Goal: Transaction & Acquisition: Download file/media

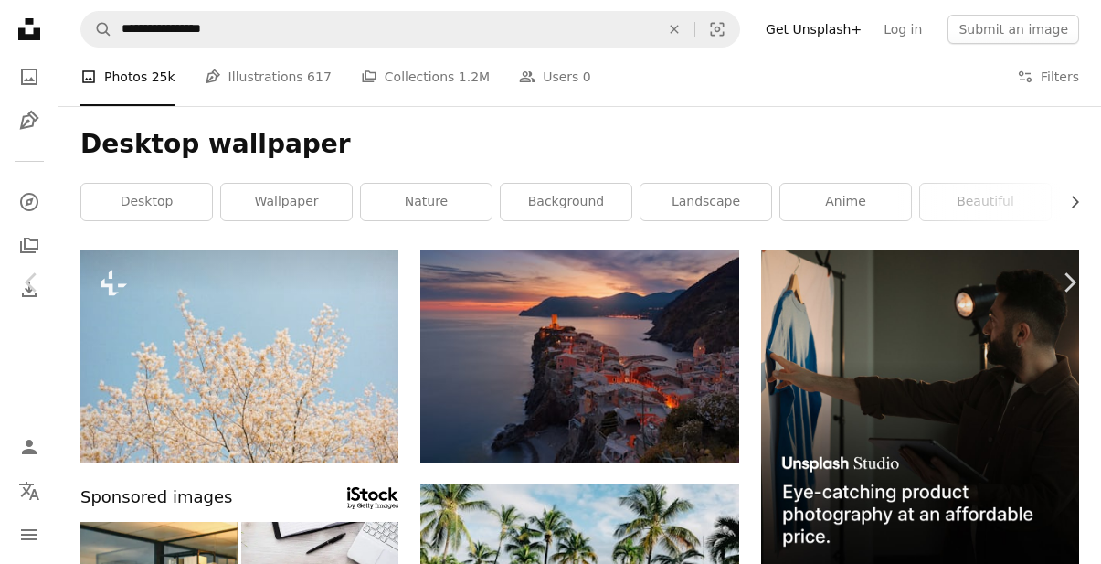
scroll to position [4450, 0]
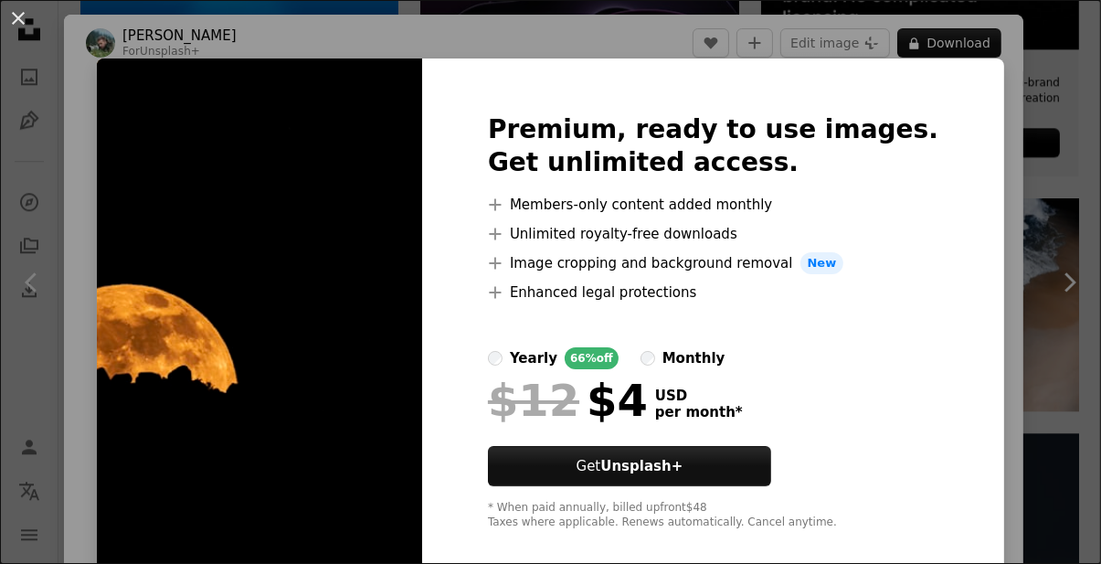
click at [170, 427] on img at bounding box center [259, 321] width 325 height 526
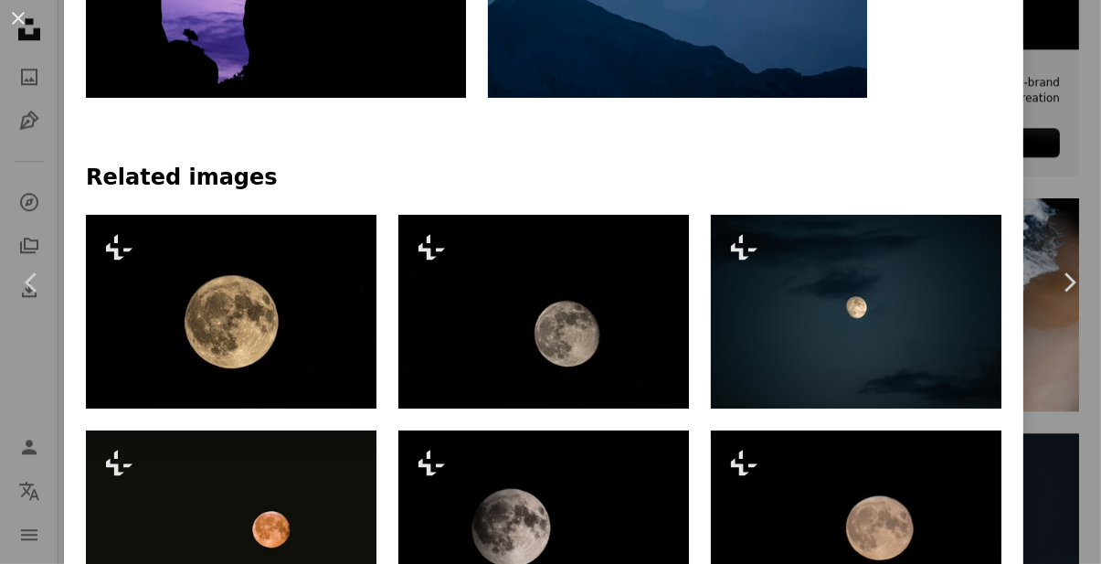
scroll to position [1357, 0]
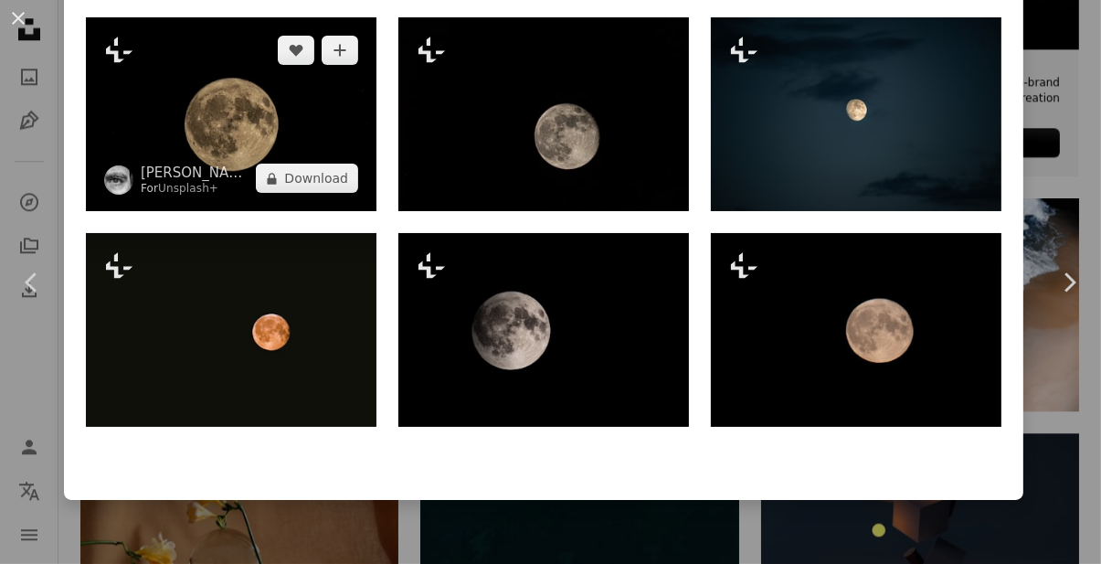
click at [151, 139] on img at bounding box center [231, 114] width 290 height 194
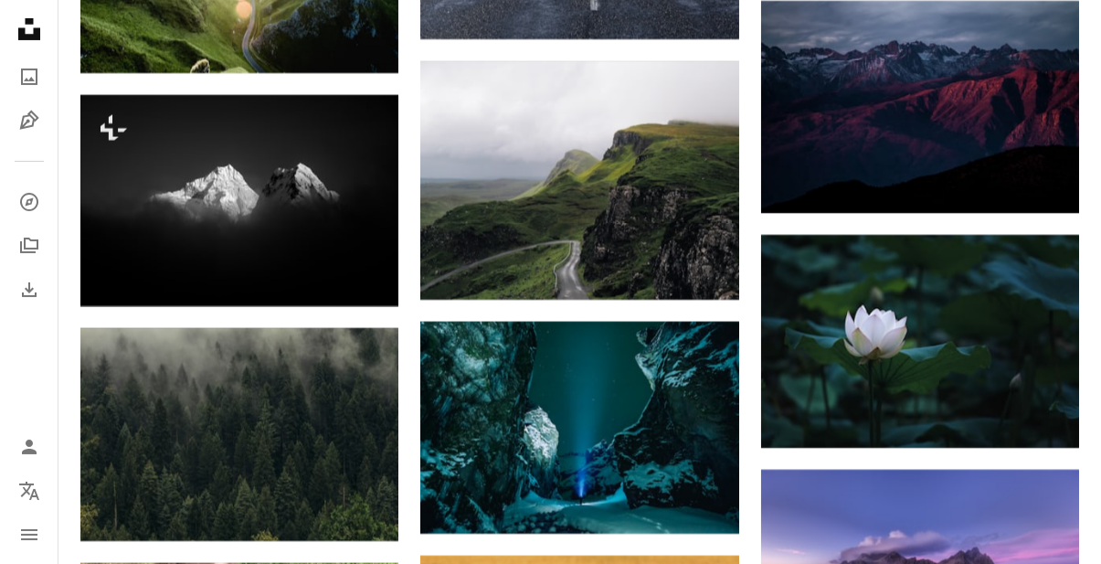
scroll to position [6678, 0]
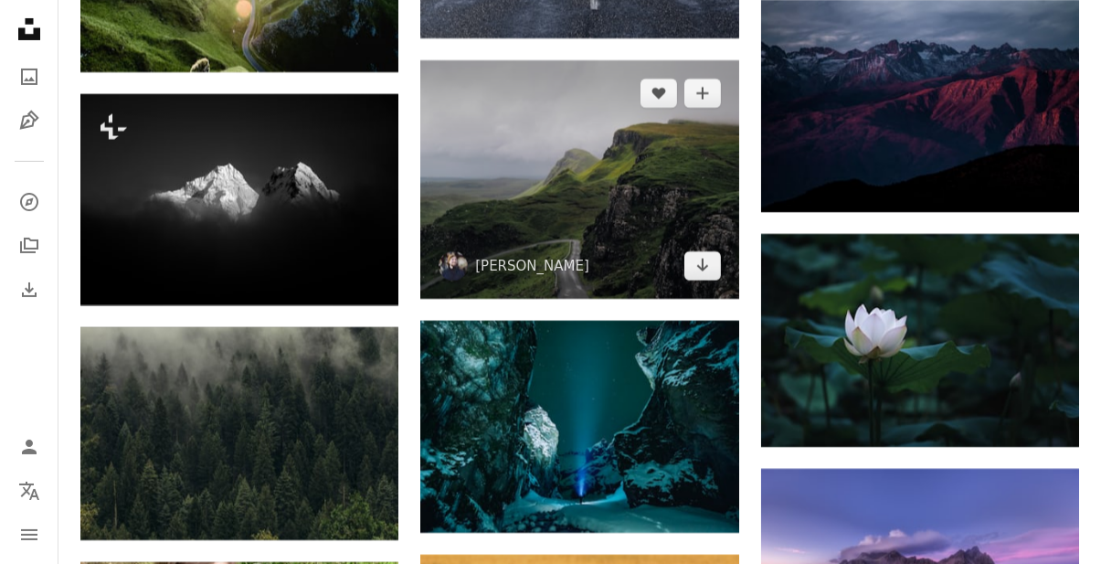
click at [525, 201] on img at bounding box center [579, 179] width 318 height 238
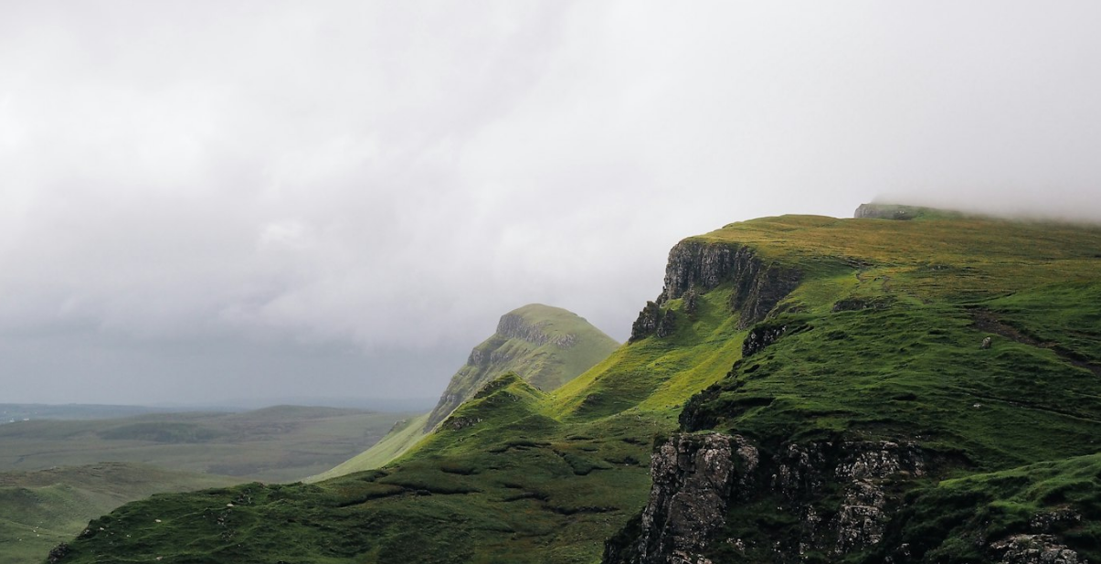
click at [1029, 109] on img "Zoom out on this image" at bounding box center [550, 412] width 1103 height 827
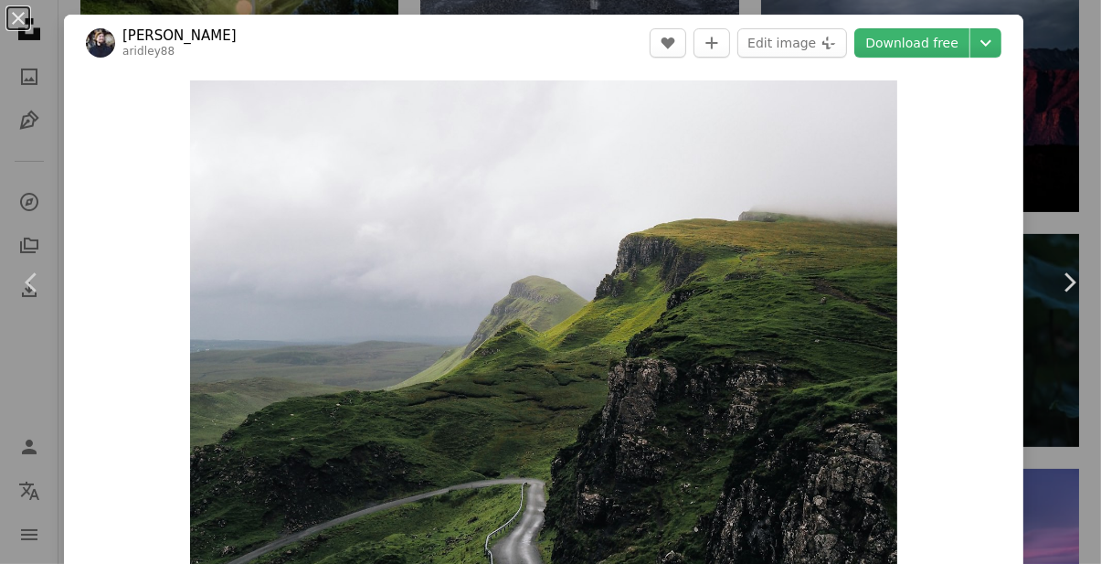
click at [1000, 44] on icon "Chevron down" at bounding box center [985, 43] width 29 height 22
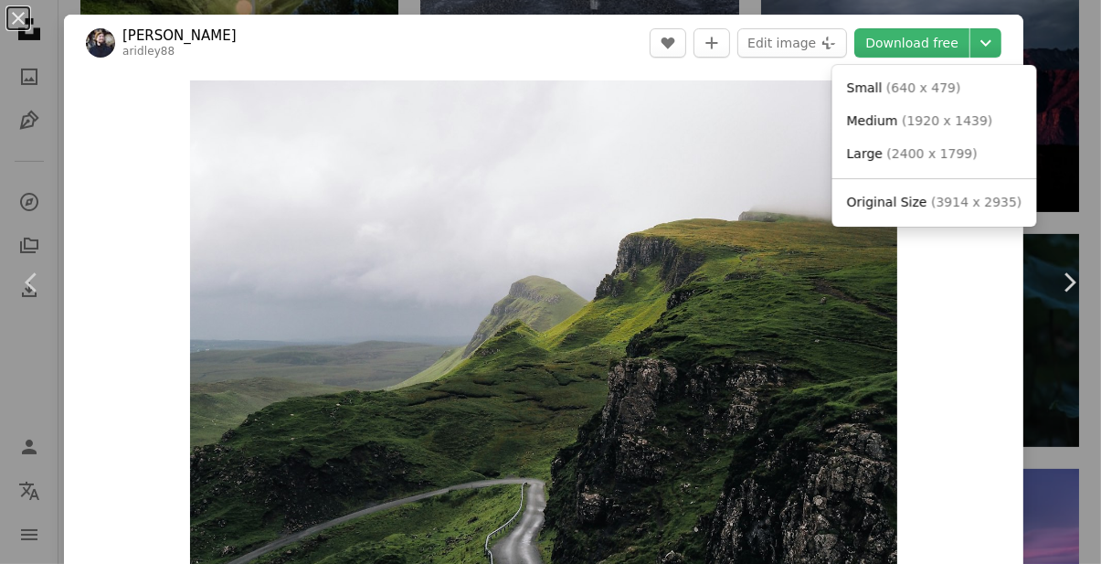
click at [962, 203] on span "( 3914 x 2935 )" at bounding box center [976, 202] width 90 height 15
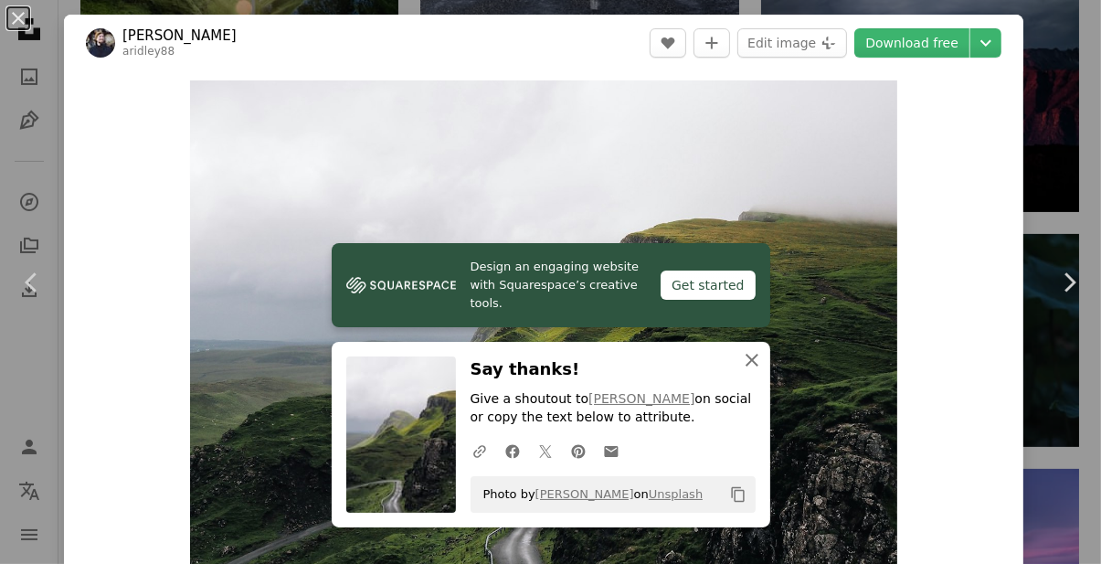
click at [753, 371] on icon "An X shape" at bounding box center [752, 360] width 22 height 22
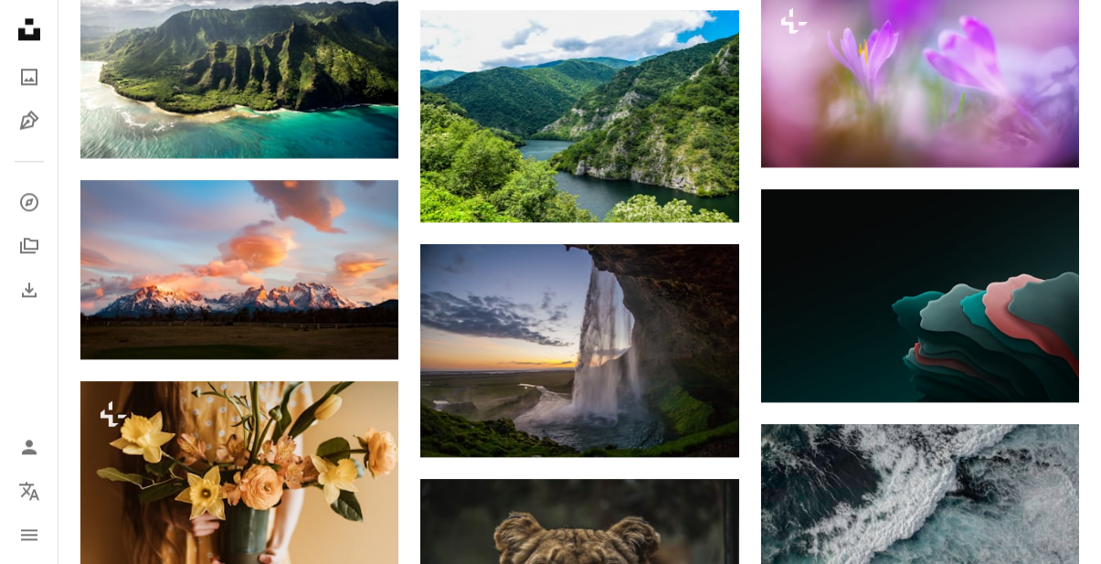
scroll to position [22836, 0]
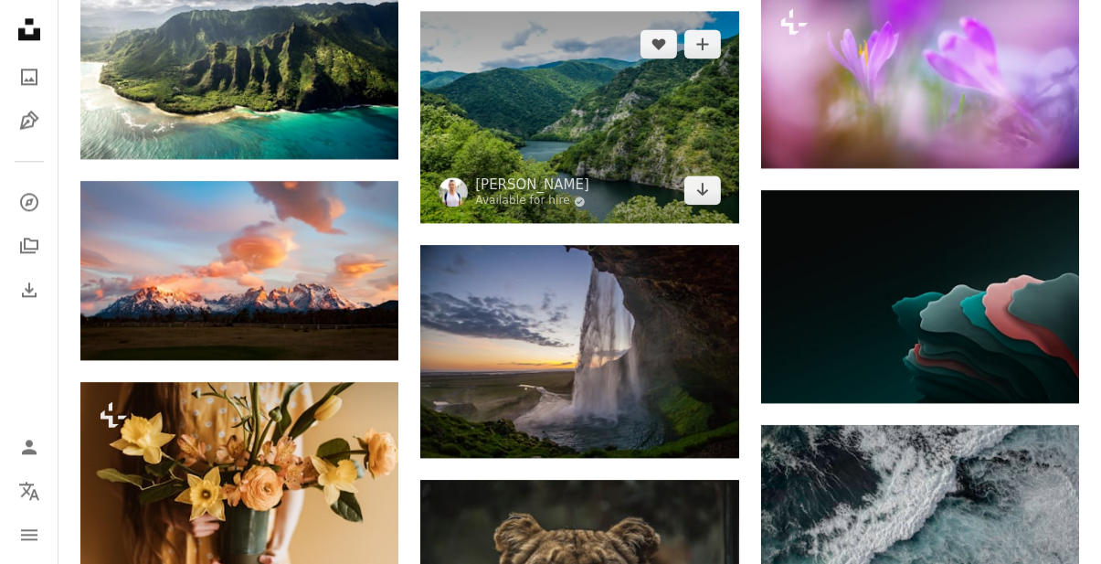
click at [488, 117] on img at bounding box center [579, 117] width 318 height 213
click at [468, 73] on img at bounding box center [579, 117] width 318 height 213
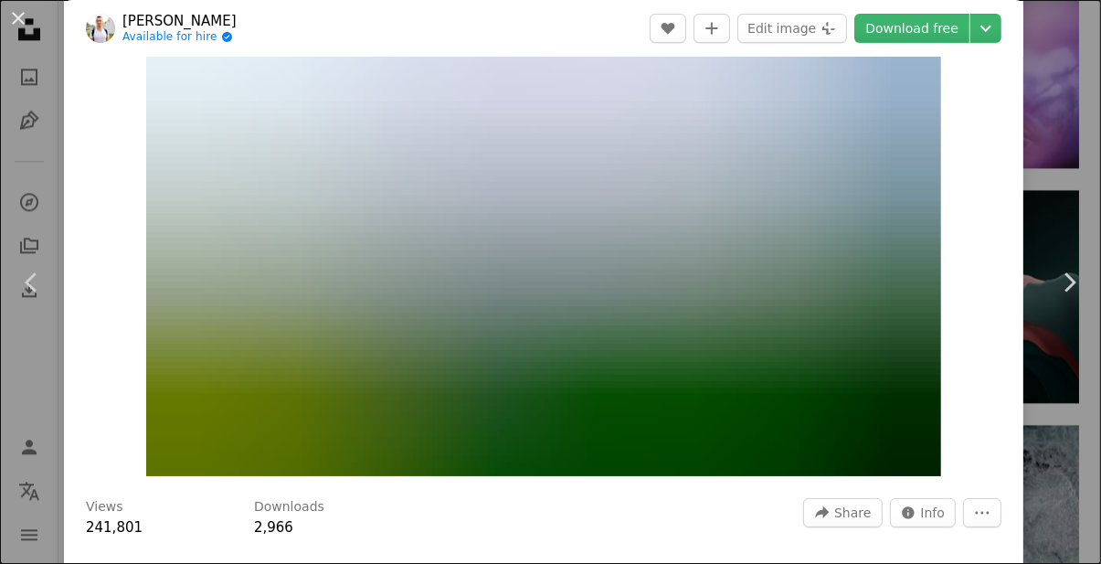
scroll to position [135, 0]
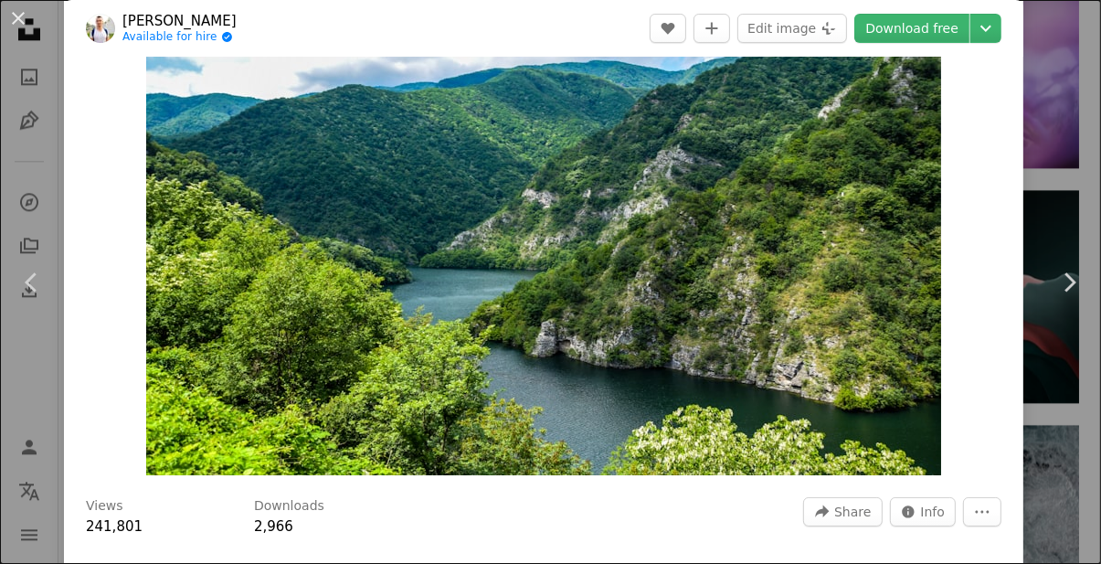
click at [303, 280] on img "Zoom in on this image" at bounding box center [543, 210] width 795 height 530
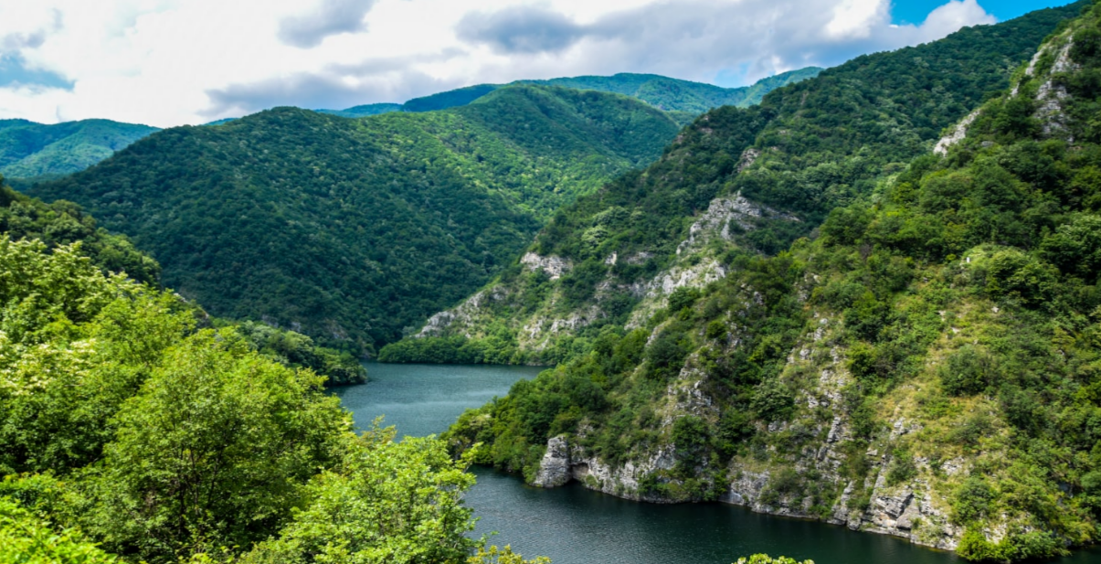
scroll to position [22836, 0]
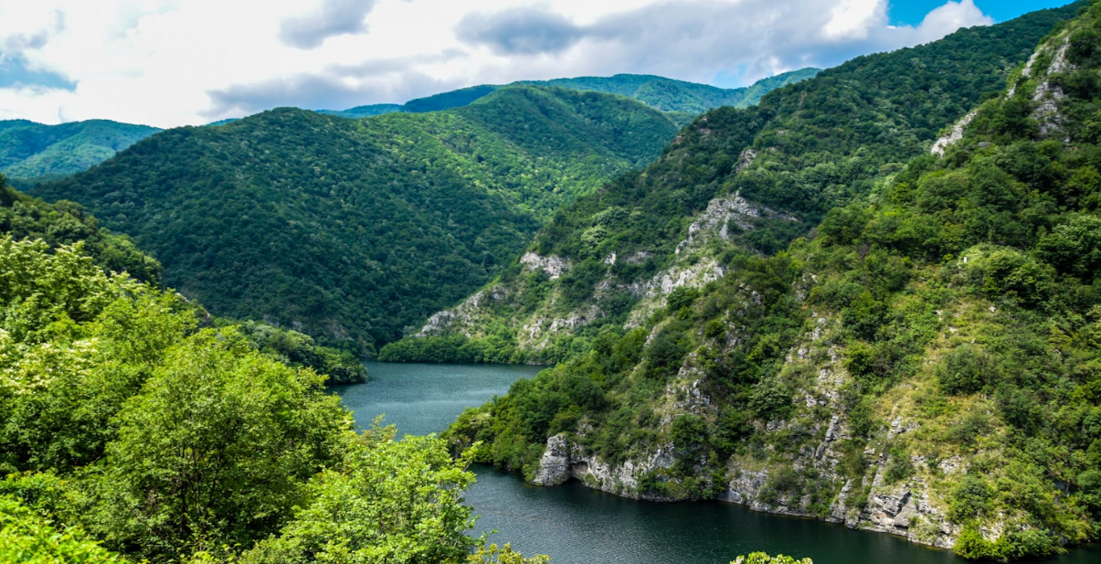
click at [938, 279] on img "Zoom out on this image" at bounding box center [550, 281] width 1103 height 735
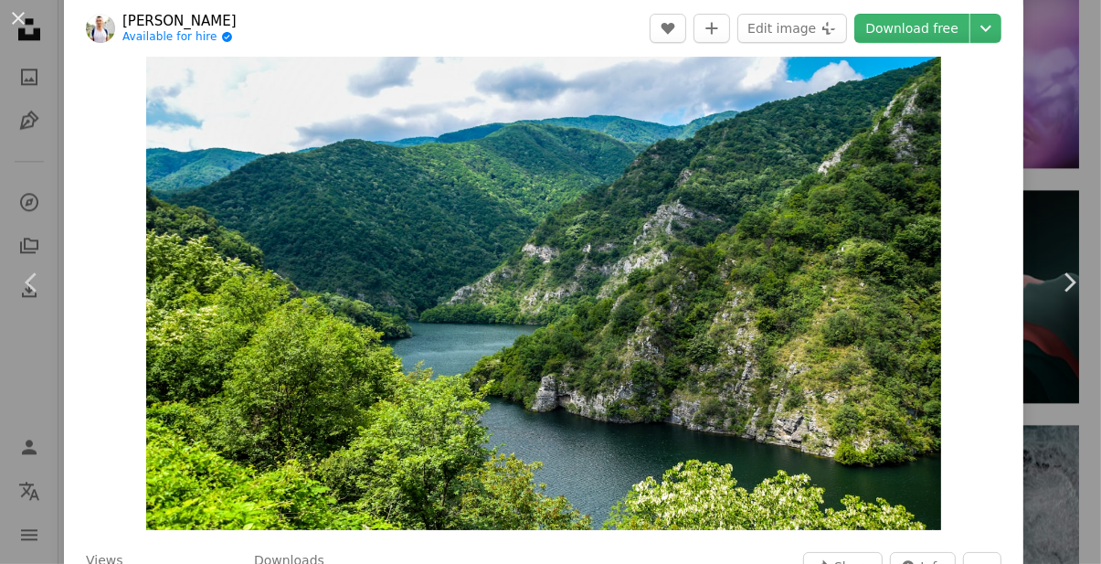
click at [873, 273] on img "Zoom in on this image" at bounding box center [543, 265] width 795 height 530
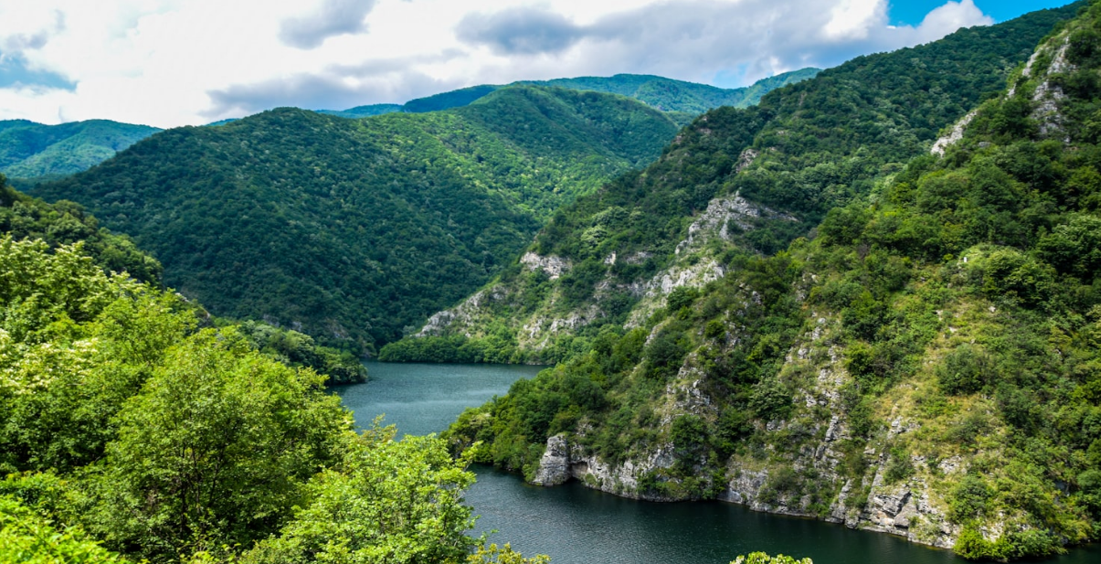
scroll to position [169, 0]
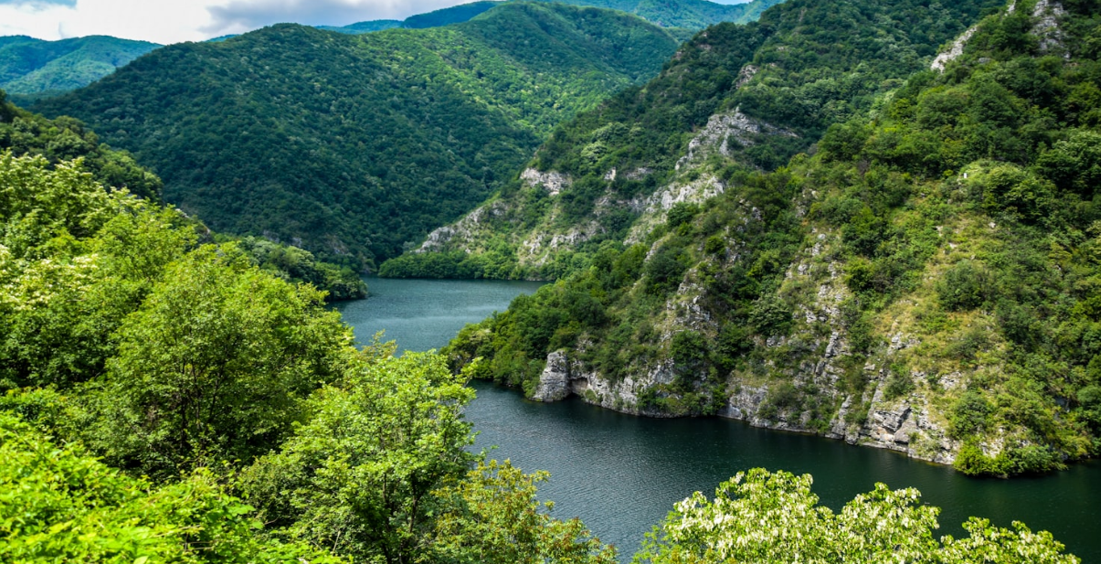
click at [934, 241] on img "Zoom out on this image" at bounding box center [550, 197] width 1103 height 735
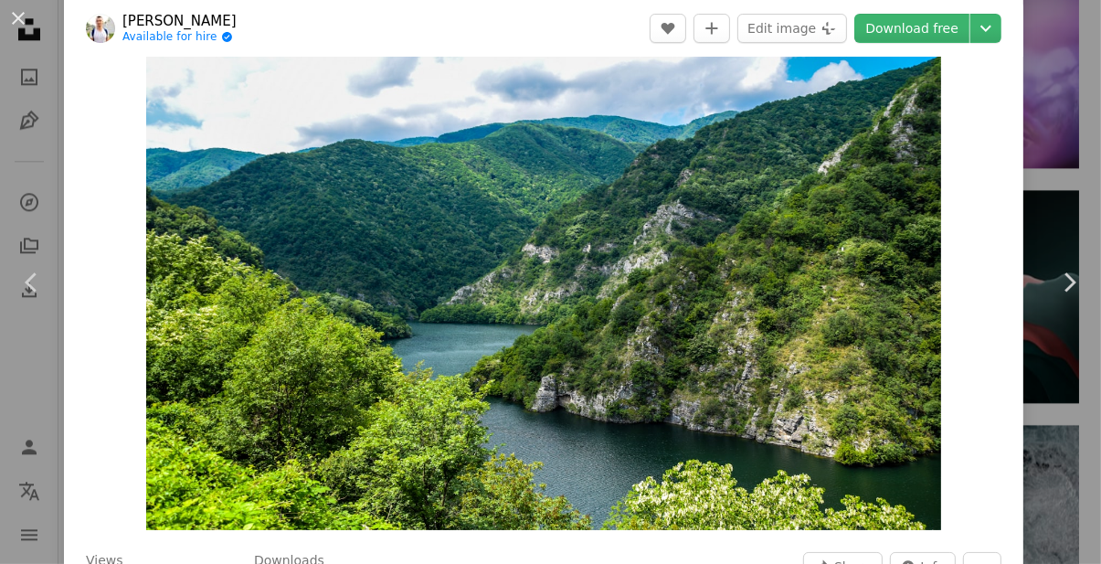
click at [219, 418] on img "Zoom in on this image" at bounding box center [543, 265] width 795 height 530
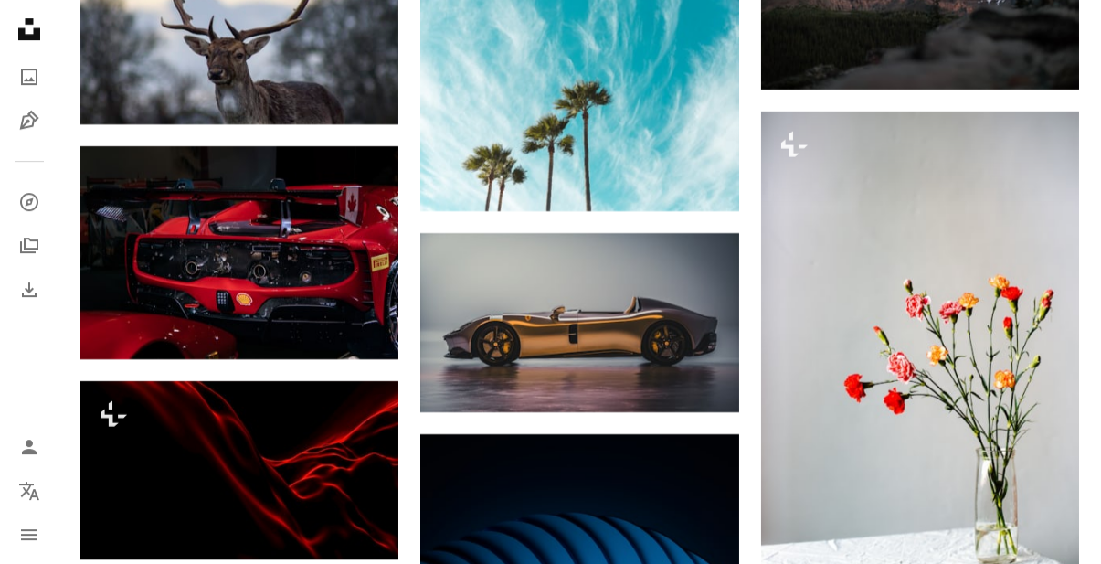
scroll to position [24103, 0]
